Goal: Task Accomplishment & Management: Manage account settings

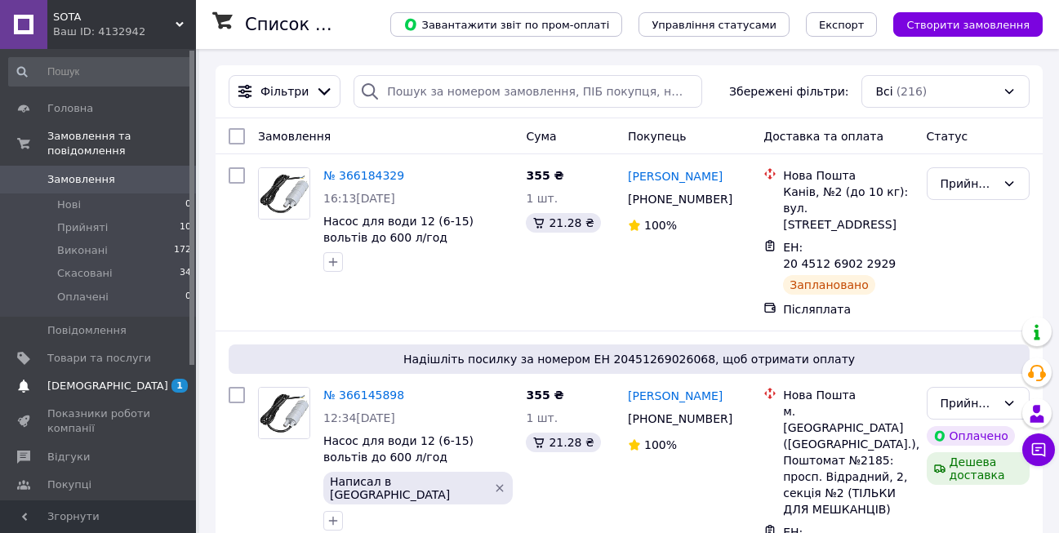
click at [79, 379] on span "[DEMOGRAPHIC_DATA]" at bounding box center [107, 386] width 121 height 15
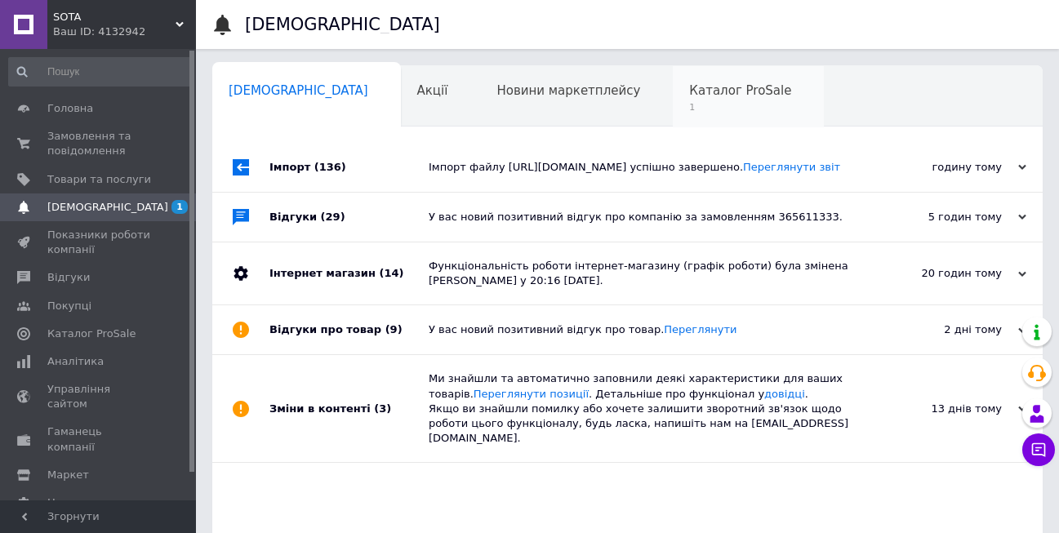
click at [673, 99] on div "Каталог ProSale 1" at bounding box center [748, 97] width 151 height 62
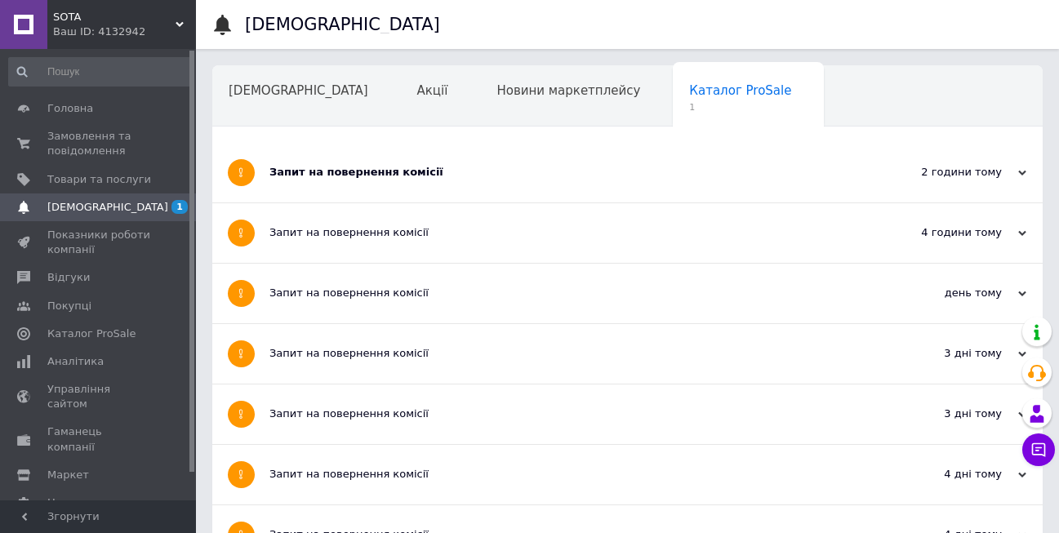
click at [355, 169] on div "Запит на повернення комісії" at bounding box center [567, 172] width 594 height 15
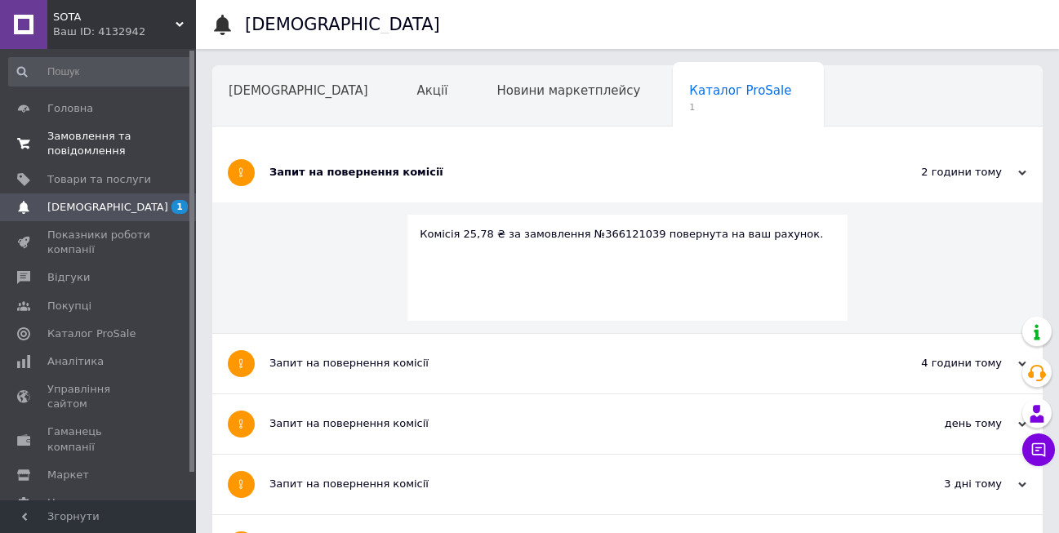
click at [78, 134] on span "Замовлення та повідомлення" at bounding box center [99, 143] width 104 height 29
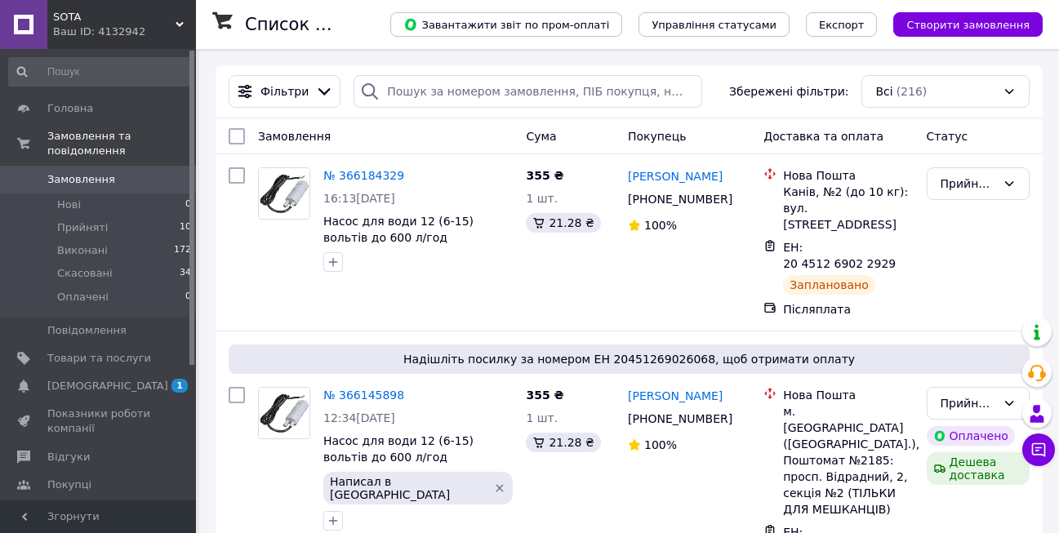
click at [91, 379] on span "[DEMOGRAPHIC_DATA]" at bounding box center [107, 386] width 121 height 15
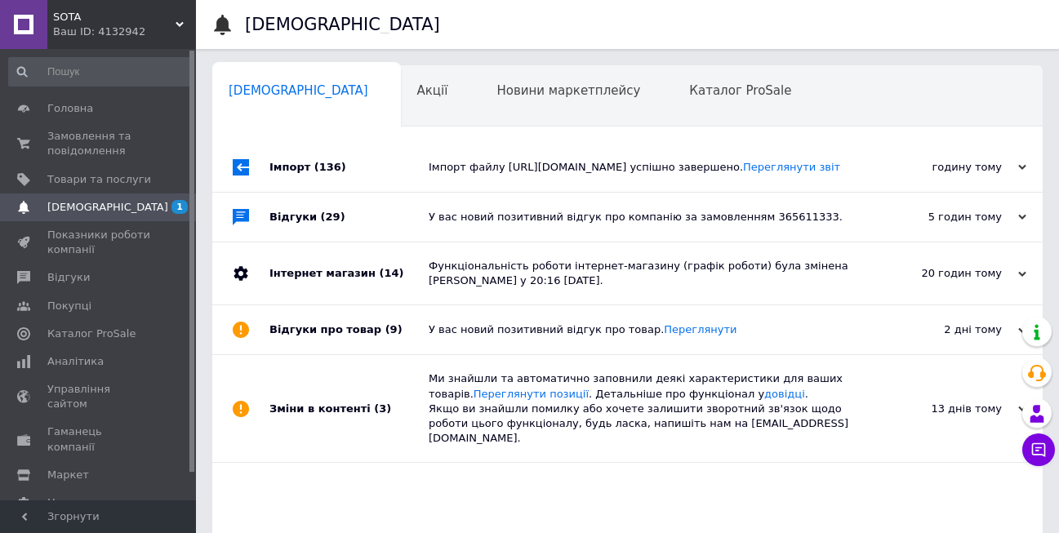
click at [547, 175] on div "Імпорт файлу https://nektar.in.ua/products_feed.xml?hash_tag=7c9e528495a1a09783…" at bounding box center [646, 167] width 434 height 15
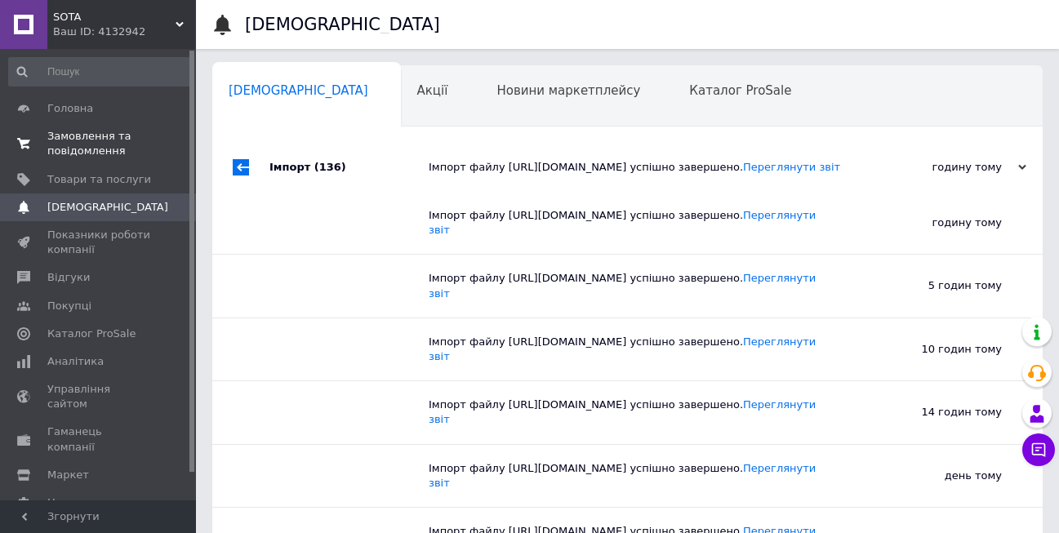
click at [99, 139] on span "Замовлення та повідомлення" at bounding box center [99, 143] width 104 height 29
